Goal: Obtain resource: Download file/media

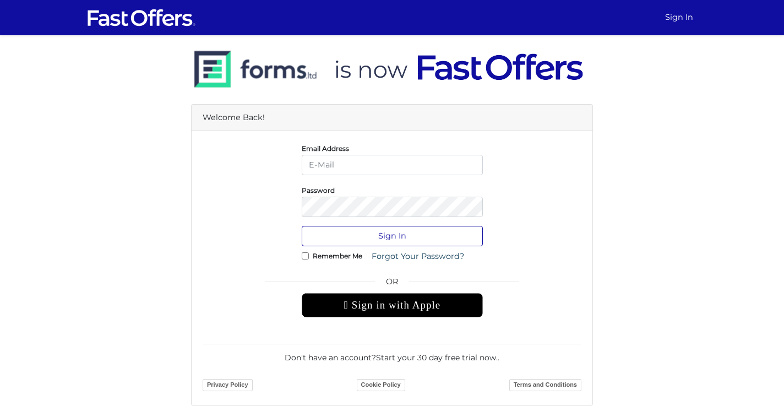
type input "Allie@condos.ca"
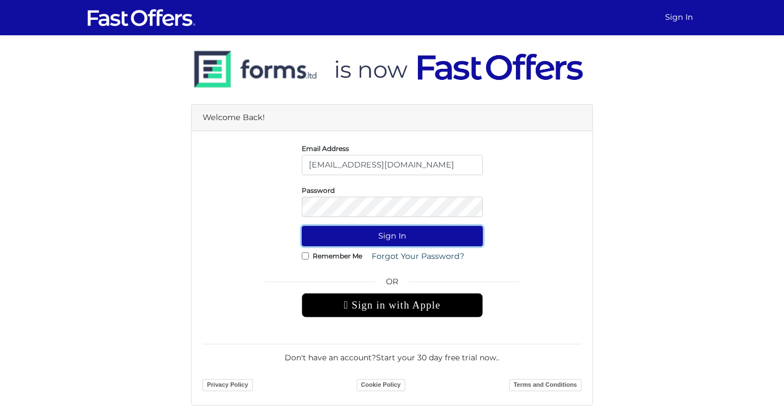
click at [368, 234] on button "Sign In" at bounding box center [392, 236] width 181 height 20
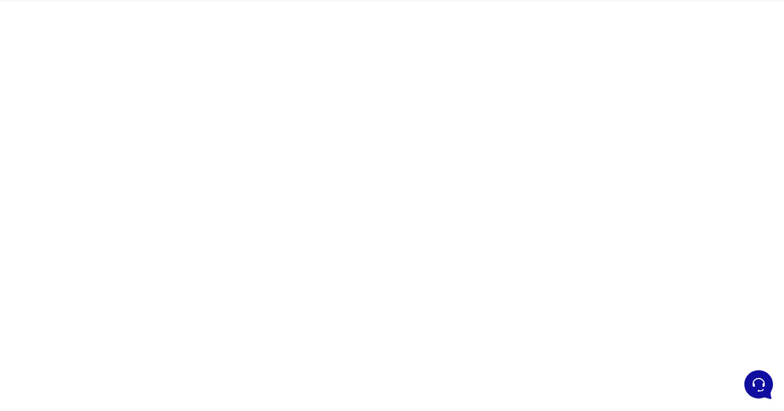
scroll to position [49, 0]
click at [600, 110] on div at bounding box center [392, 261] width 784 height 551
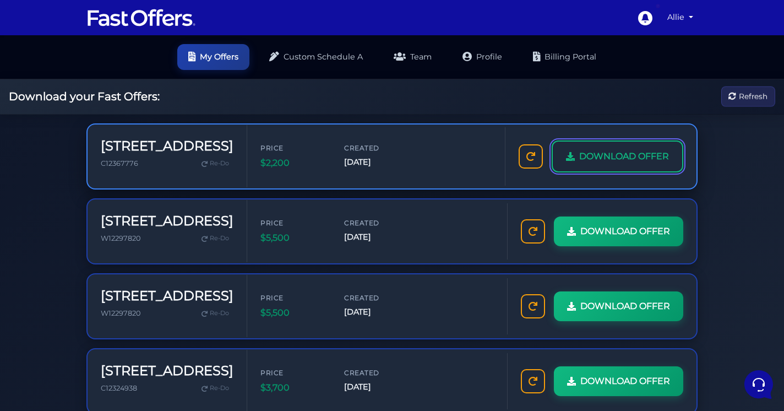
click at [597, 153] on span "DOWNLOAD OFFER" at bounding box center [624, 156] width 90 height 14
